Goal: Check status

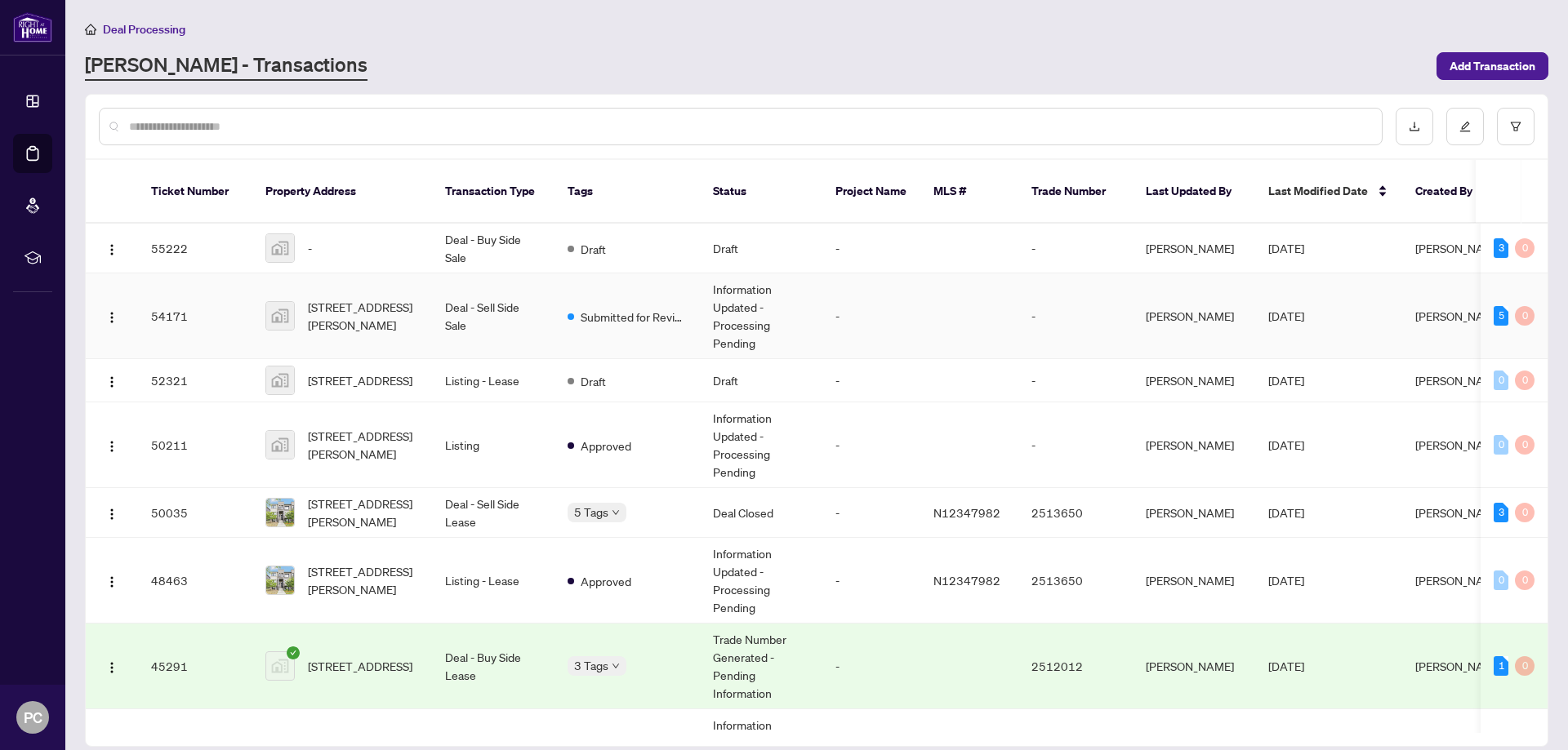
click at [598, 308] on span "Submitted for Review" at bounding box center [633, 317] width 106 height 18
